Goal: Answer question/provide support: Answer question/provide support

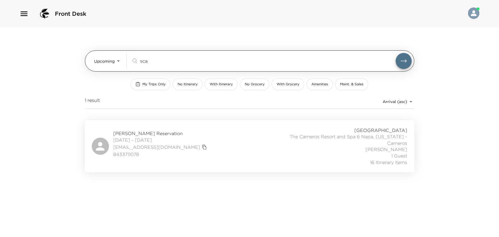
drag, startPoint x: 159, startPoint y: 62, endPoint x: 100, endPoint y: 64, distance: 59.0
click at [100, 64] on div "Upcoming Upcoming sca ​" at bounding box center [253, 61] width 318 height 16
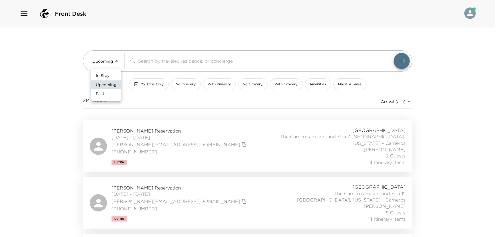
click at [116, 61] on body "Front Desk Upcoming Upcoming ​ My Trips Only No Itinerary With Itinerary No Gro…" at bounding box center [249, 118] width 499 height 237
click at [107, 74] on span "In Stay" at bounding box center [103, 76] width 14 height 6
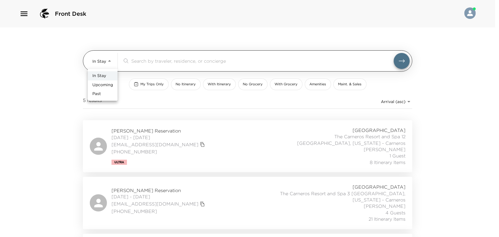
click at [110, 60] on body "Front Desk In Stay In-Stay ​ My Trips Only No Itinerary With Itinerary No Groce…" at bounding box center [249, 118] width 499 height 237
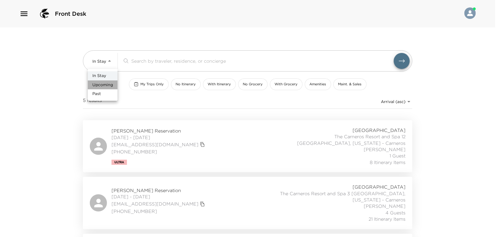
click at [102, 83] on span "Upcoming" at bounding box center [102, 85] width 21 height 6
type input "Upcoming"
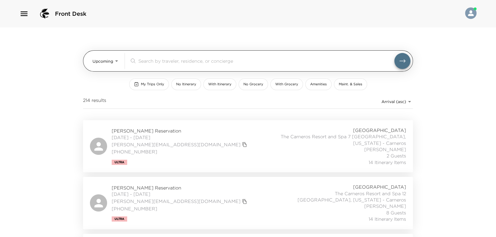
click at [141, 61] on input "search" at bounding box center [266, 61] width 256 height 7
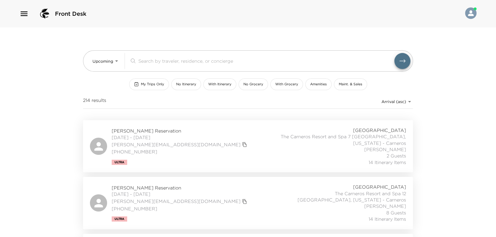
click at [149, 84] on span "My Trips Only" at bounding box center [152, 84] width 23 height 5
click at [233, 134] on div "Chad Robins Reservation 09/03/2025 - 09/05/2025 crobins@adaptivebiotech.com 312…" at bounding box center [248, 146] width 316 height 38
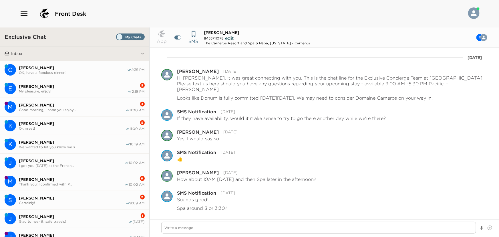
click at [31, 106] on span "[PERSON_NAME]" at bounding box center [72, 104] width 106 height 5
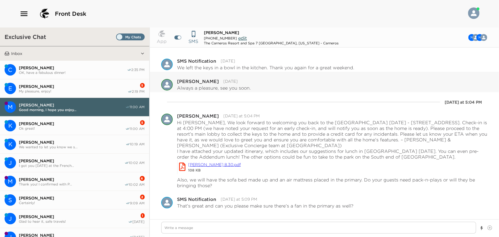
scroll to position [288, 0]
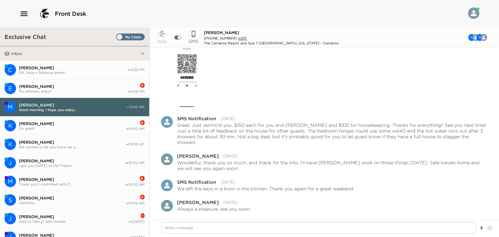
click at [42, 68] on span "[PERSON_NAME]" at bounding box center [73, 67] width 108 height 5
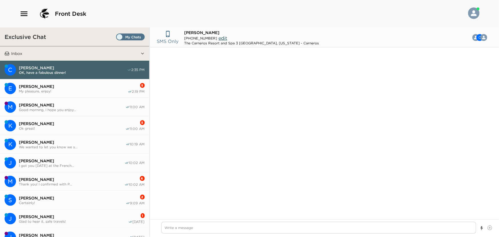
scroll to position [618, 0]
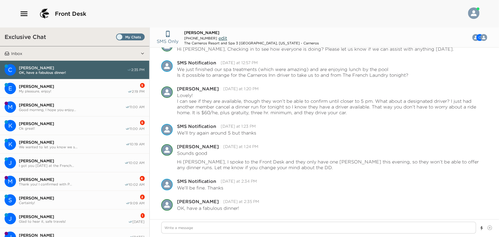
click at [36, 88] on span "[PERSON_NAME]" at bounding box center [73, 86] width 109 height 5
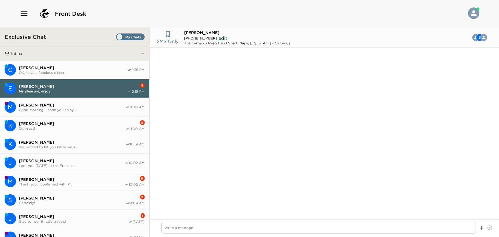
scroll to position [438, 0]
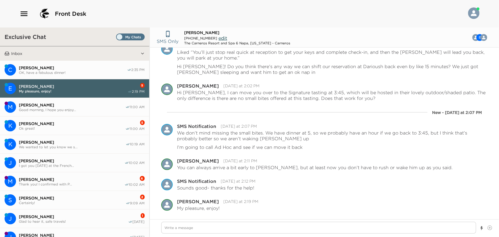
click at [33, 126] on span "Ok great!" at bounding box center [72, 128] width 106 height 4
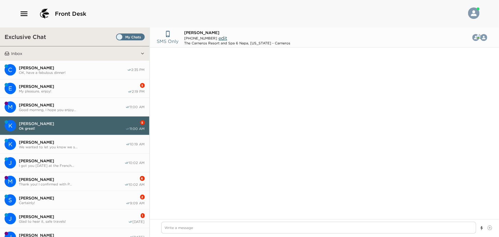
scroll to position [322, 0]
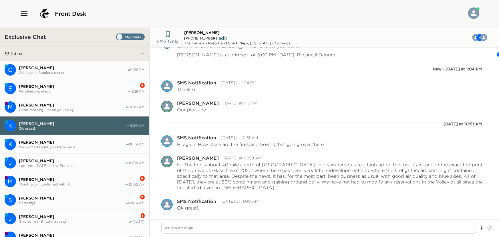
click at [33, 143] on span "[PERSON_NAME]" at bounding box center [72, 142] width 107 height 5
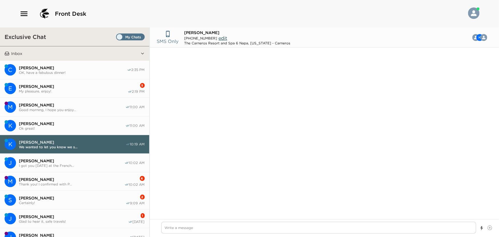
type textarea "x"
type input "[PHONE_NUMBER]"
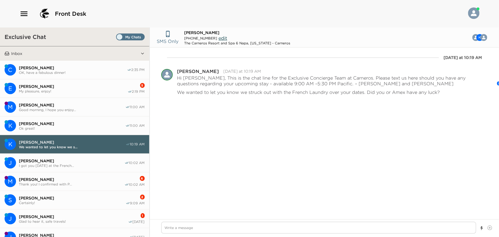
click at [31, 163] on span "I got you [DATE] at the French..." at bounding box center [72, 165] width 106 height 4
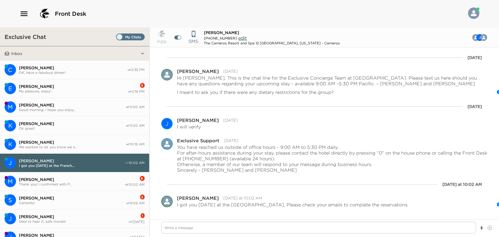
click at [30, 180] on span "[PERSON_NAME]" at bounding box center [72, 179] width 106 height 5
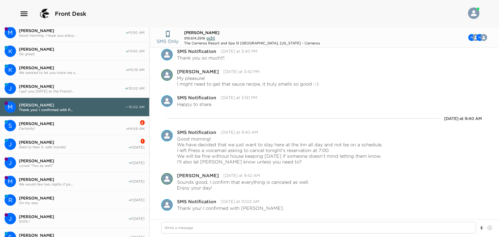
scroll to position [78, 0]
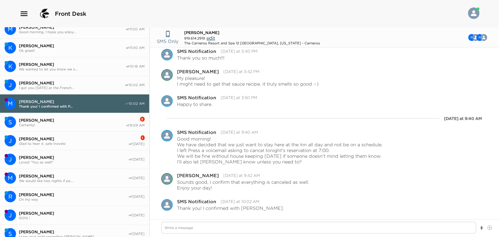
click at [40, 120] on span "[PERSON_NAME]" at bounding box center [72, 120] width 107 height 5
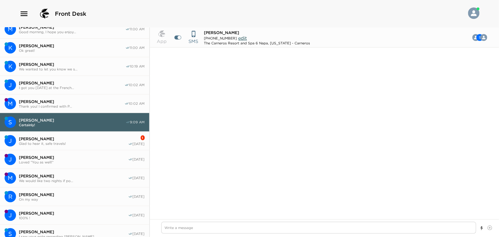
scroll to position [421, 0]
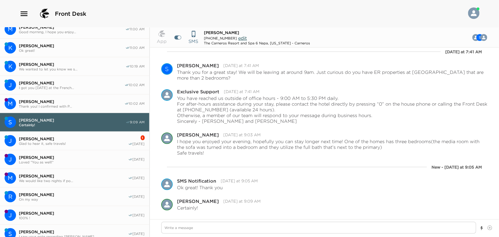
click at [40, 141] on span "Glad to hear it, safe travels!" at bounding box center [73, 143] width 109 height 4
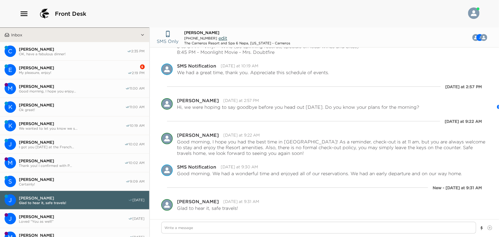
scroll to position [0, 0]
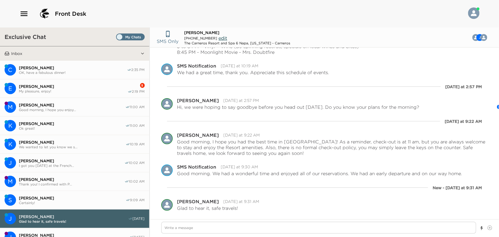
click at [45, 86] on span "[PERSON_NAME]" at bounding box center [73, 86] width 109 height 5
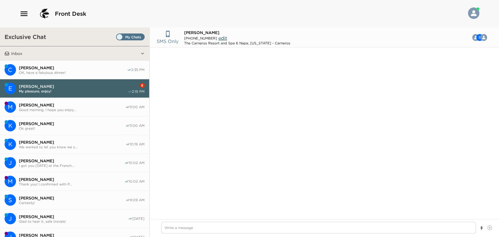
scroll to position [438, 0]
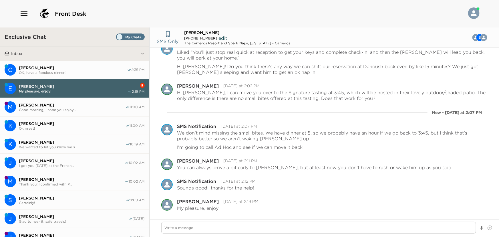
click at [60, 65] on span "[PERSON_NAME]" at bounding box center [73, 67] width 108 height 5
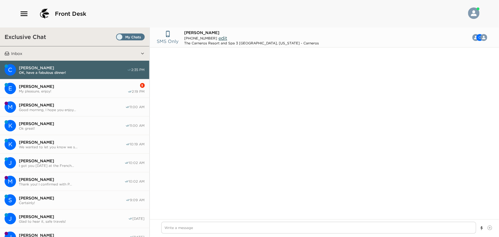
scroll to position [618, 0]
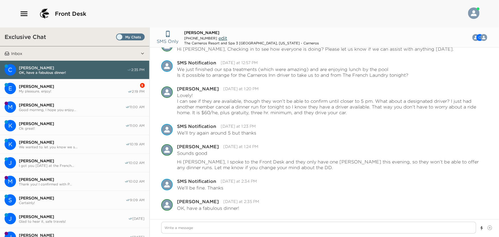
click at [33, 90] on span "My pleasure, enjoy!" at bounding box center [73, 91] width 109 height 4
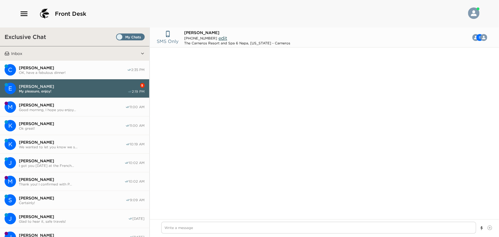
scroll to position [438, 0]
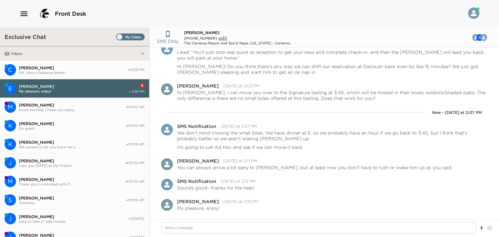
click at [54, 68] on span "[PERSON_NAME]" at bounding box center [73, 67] width 108 height 5
type textarea "x"
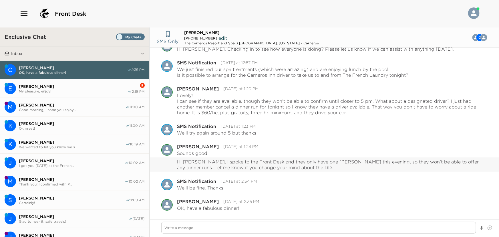
scroll to position [698, 0]
